Goal: Navigation & Orientation: Go to known website

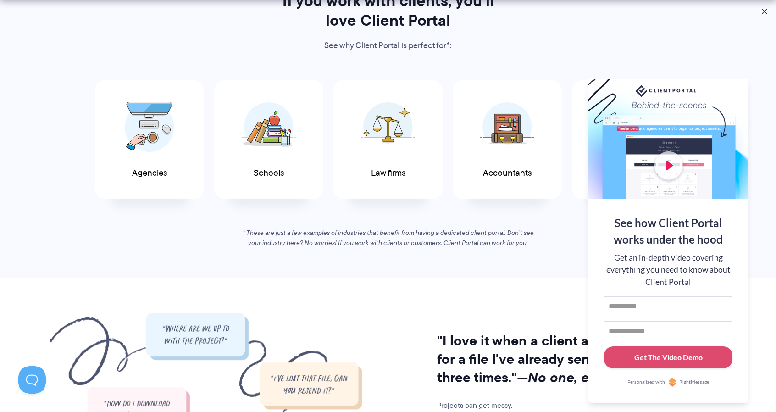
scroll to position [505, 0]
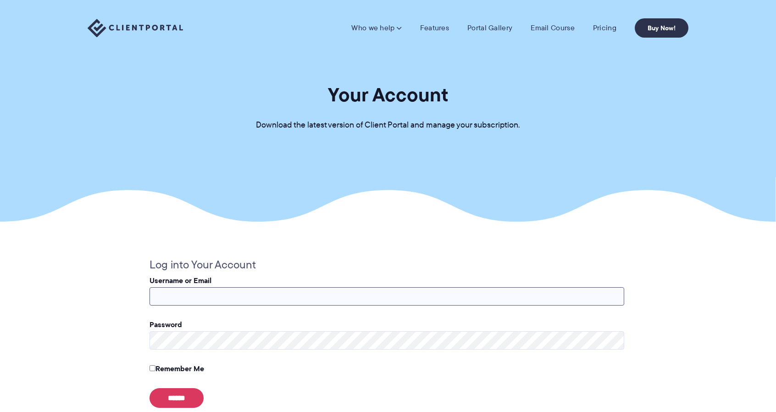
click at [215, 299] on input "Username or Email" at bounding box center [387, 296] width 475 height 18
click at [173, 28] on img at bounding box center [135, 28] width 95 height 19
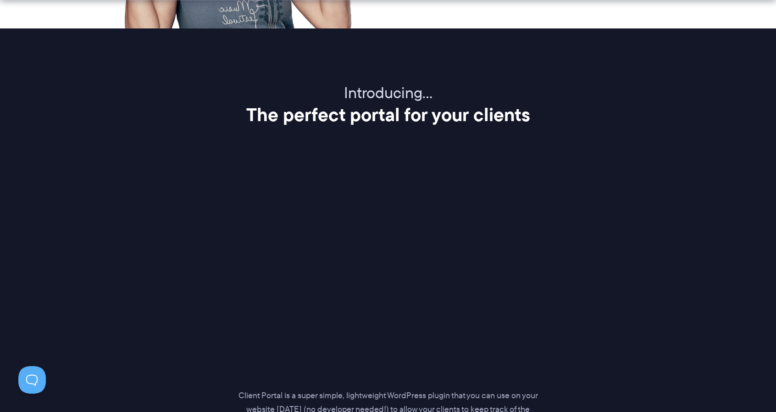
scroll to position [1101, 0]
